Goal: Information Seeking & Learning: Learn about a topic

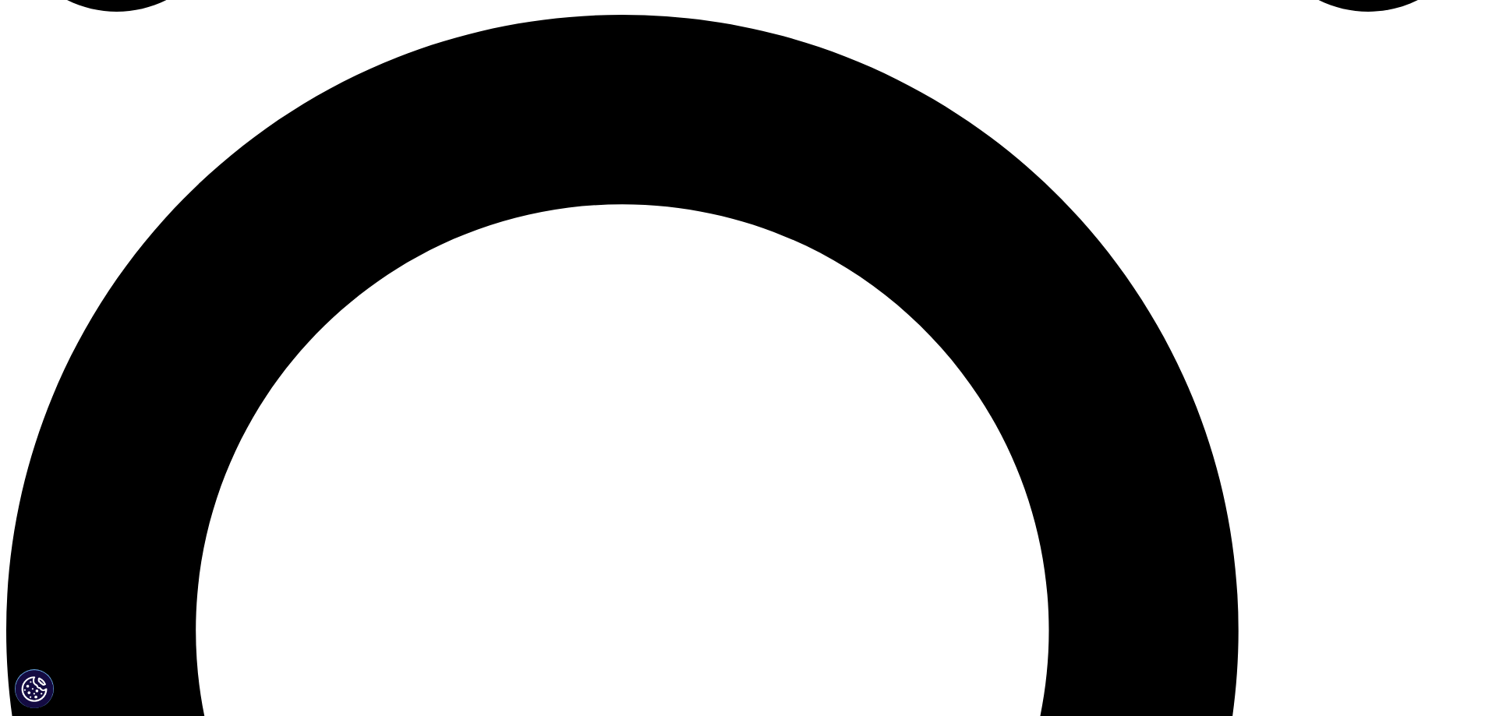
scroll to position [1559, 0]
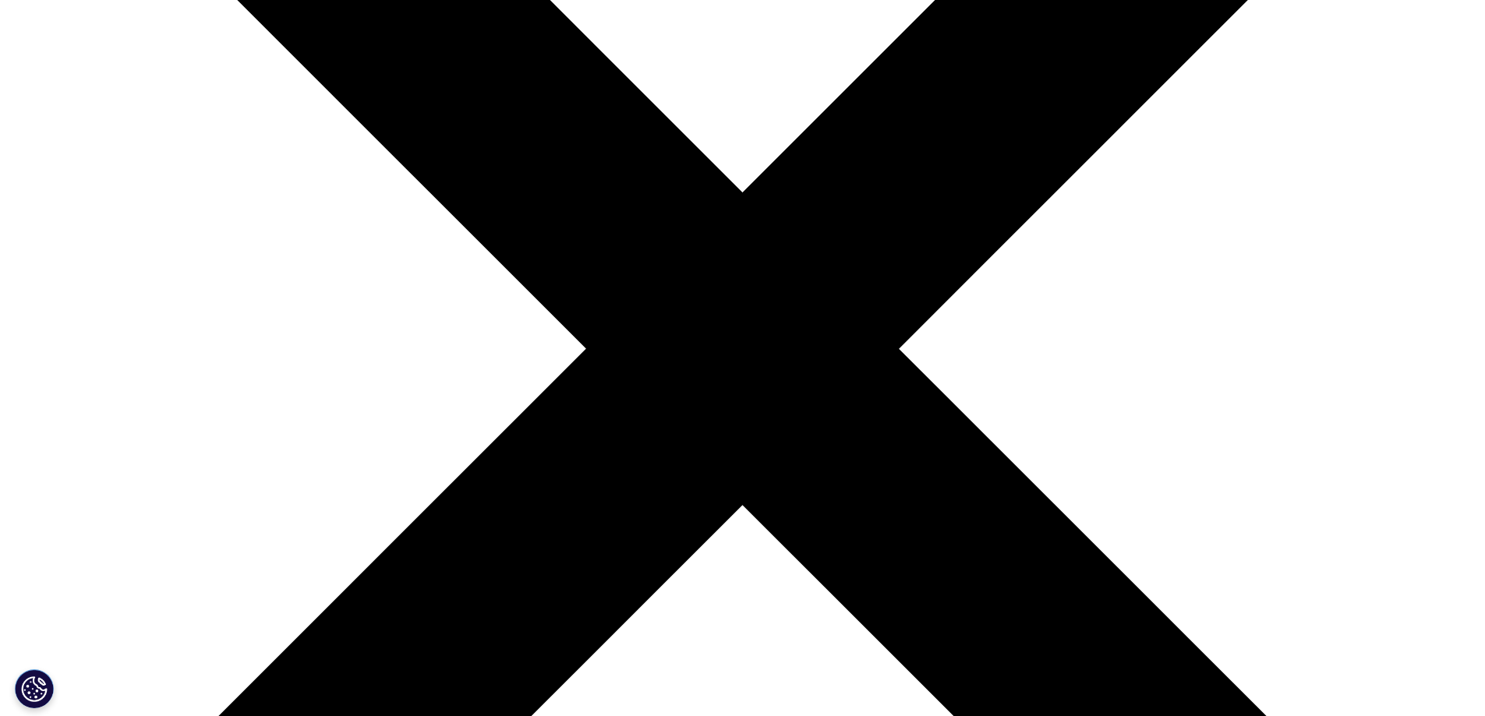
scroll to position [546, 0]
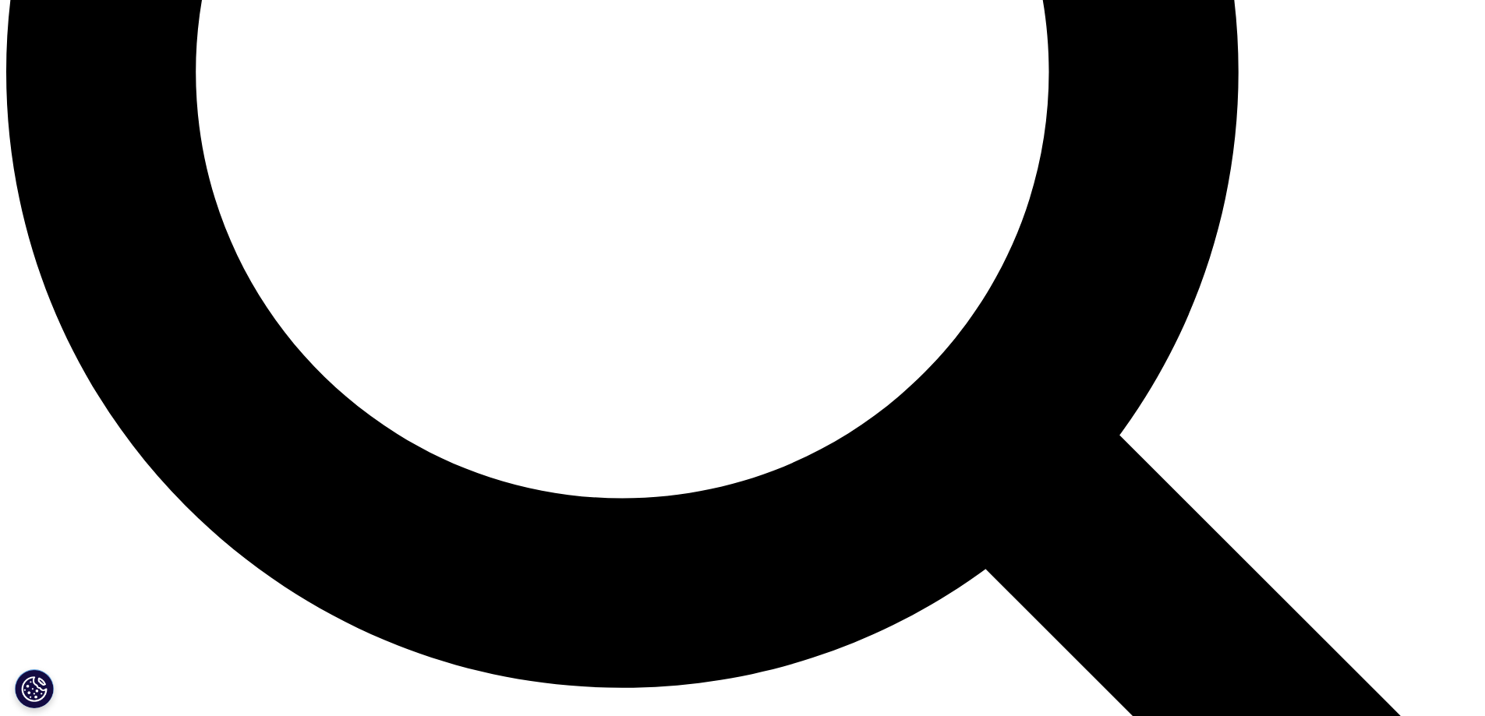
scroll to position [2045, 0]
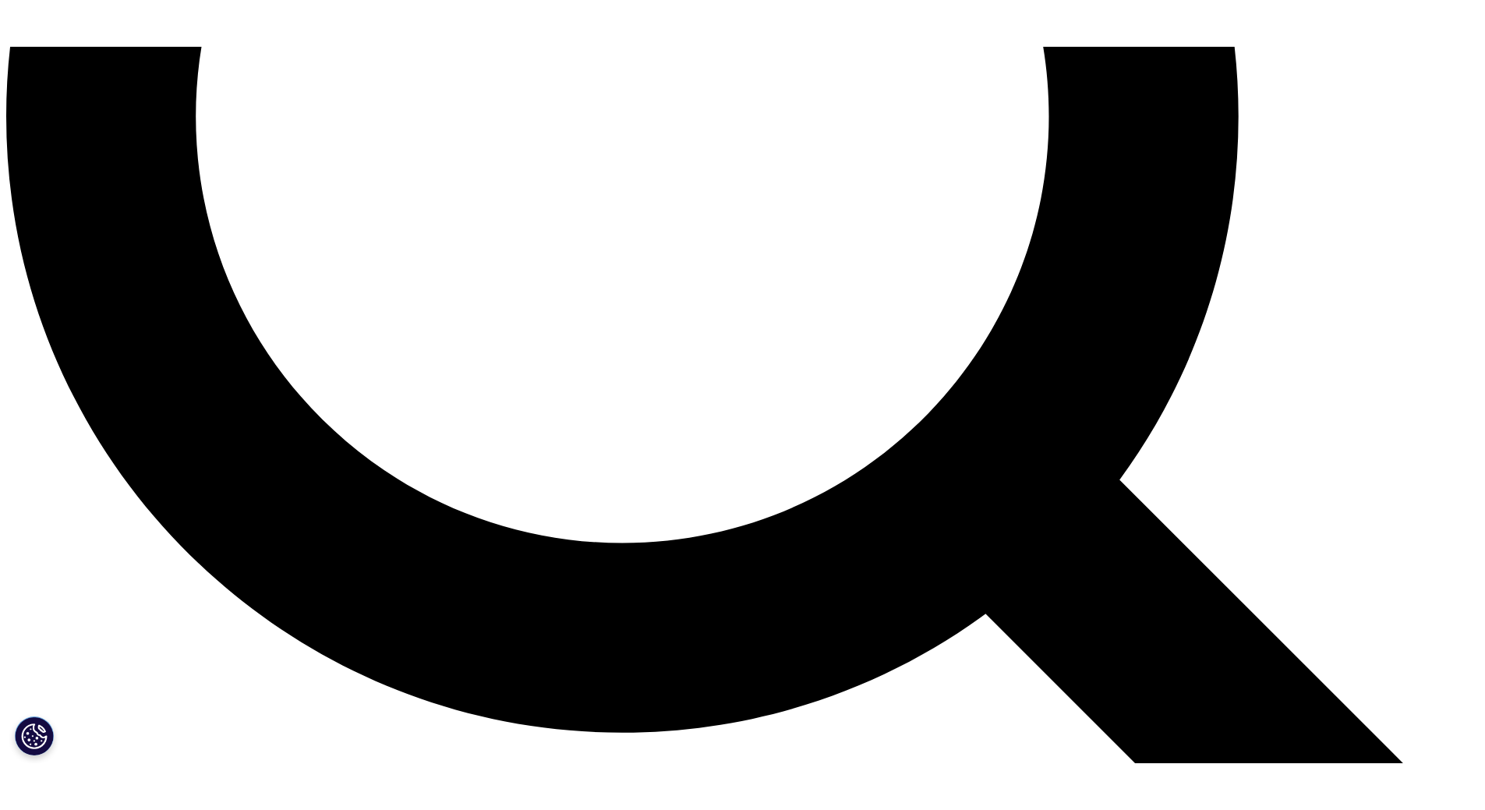
scroll to position [1951, 0]
